Goal: Find specific page/section: Find specific page/section

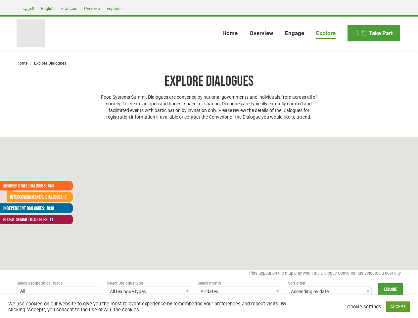
select select
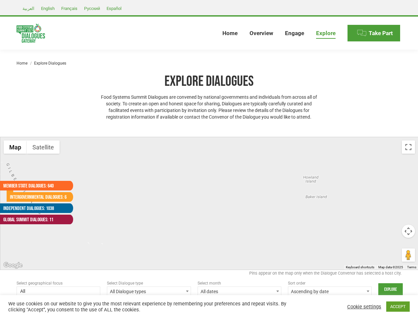
click at [209, 159] on div at bounding box center [209, 203] width 418 height 132
click at [209, 203] on div at bounding box center [209, 203] width 418 height 132
click at [15, 147] on button "Map" at bounding box center [15, 146] width 23 height 13
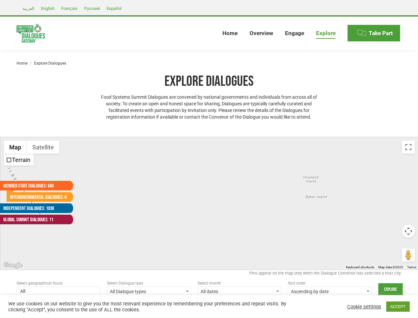
click at [15, 147] on button "Map" at bounding box center [15, 146] width 23 height 13
click at [43, 147] on button "Satellite" at bounding box center [43, 146] width 33 height 13
click at [43, 147] on button "Satellite" at bounding box center [44, 146] width 34 height 13
click at [409, 147] on button "Toggle fullscreen view" at bounding box center [408, 146] width 13 height 13
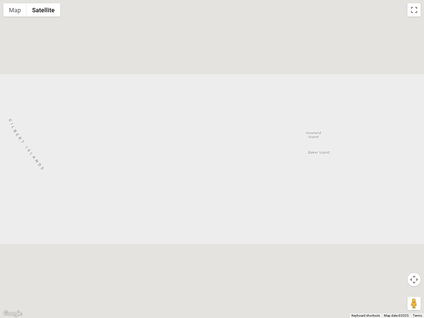
click at [409, 231] on div at bounding box center [212, 159] width 424 height 318
